Goal: Information Seeking & Learning: Learn about a topic

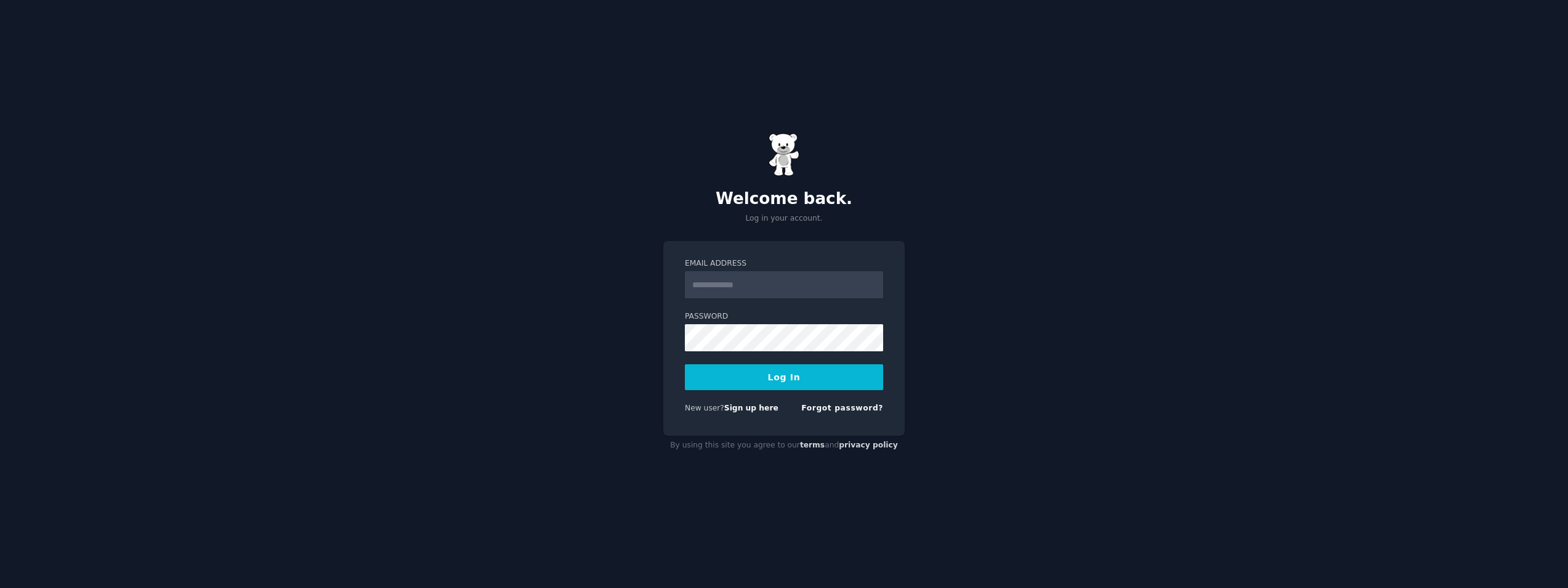
click at [774, 273] on input "Email Address" at bounding box center [783, 284] width 198 height 27
type input "**********"
click at [734, 374] on button "Log In" at bounding box center [783, 377] width 198 height 26
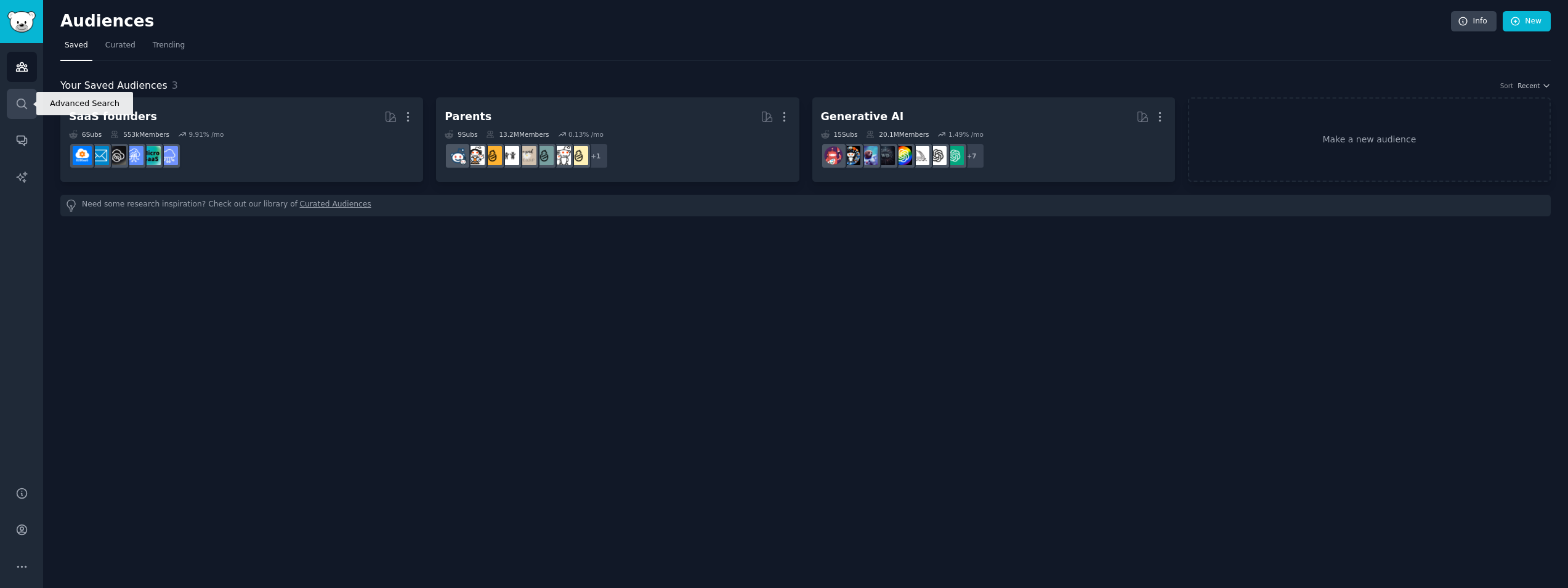
click at [17, 106] on icon "Sidebar" at bounding box center [22, 104] width 13 height 13
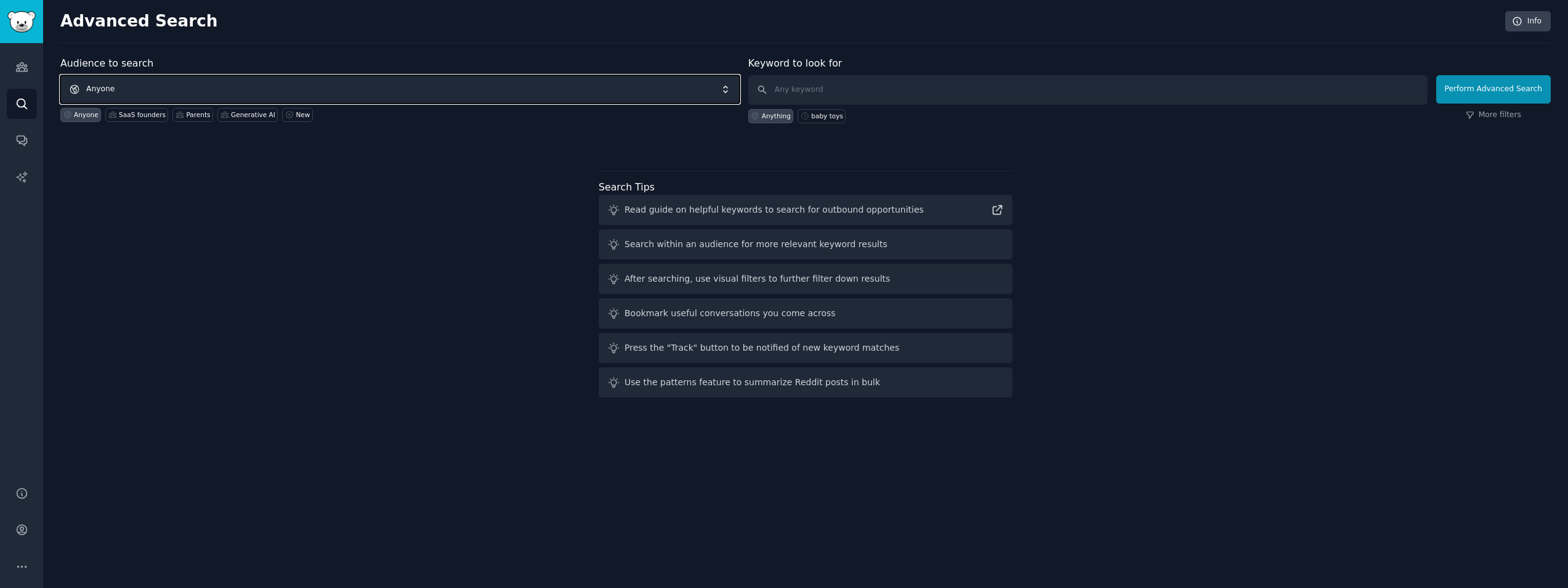
click at [138, 93] on span "Anyone" at bounding box center [400, 89] width 679 height 29
click at [876, 89] on input "text" at bounding box center [1088, 90] width 679 height 29
click at [1496, 86] on button "Perform Advanced Search" at bounding box center [1493, 89] width 115 height 29
click at [886, 94] on input "text" at bounding box center [1088, 90] width 679 height 29
type input "Ecommerce"
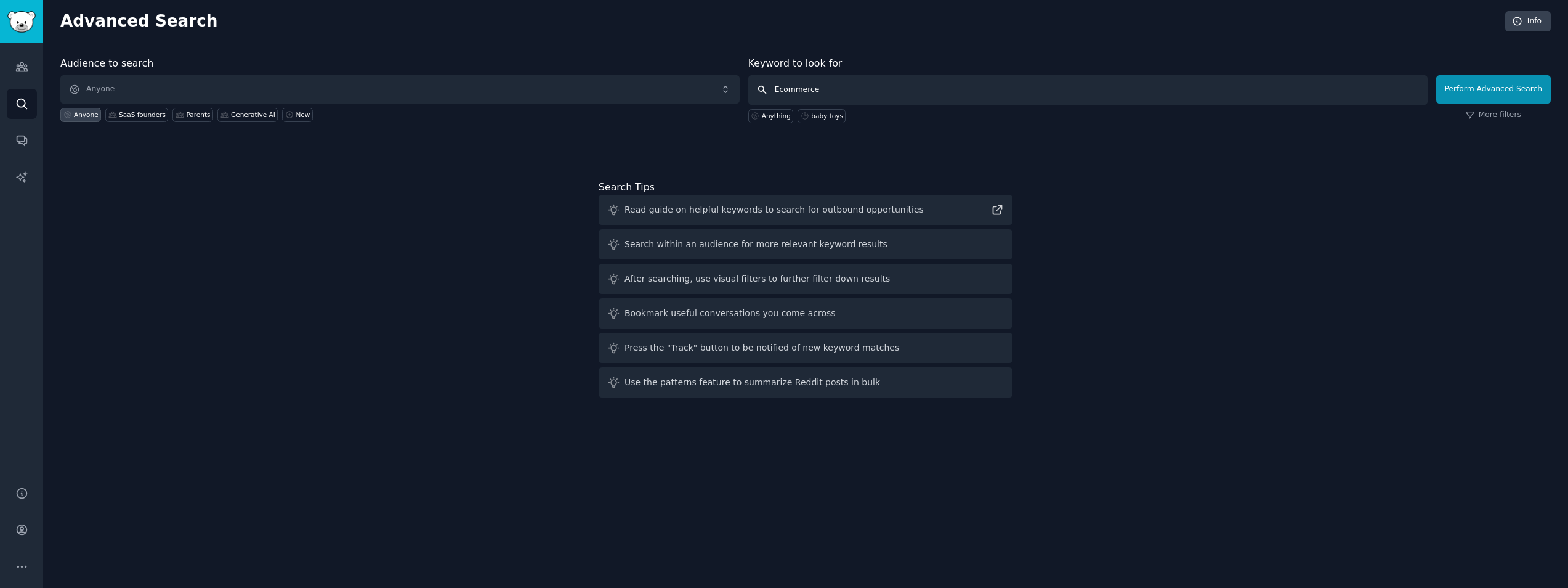
click button "Perform Advanced Search" at bounding box center [1493, 89] width 115 height 29
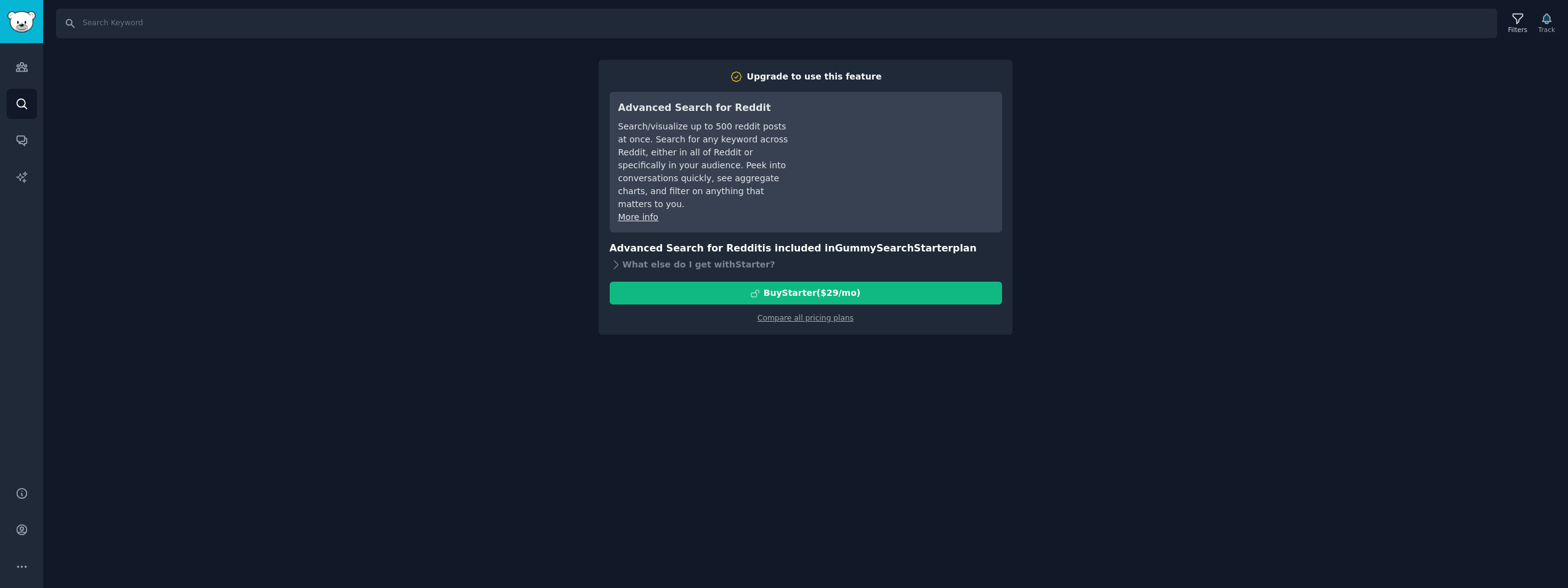
click at [386, 216] on div "Search Filters Track Upgrade to use this feature Advanced Search for Reddit Sea…" at bounding box center [806, 294] width 1525 height 588
